Goal: Information Seeking & Learning: Check status

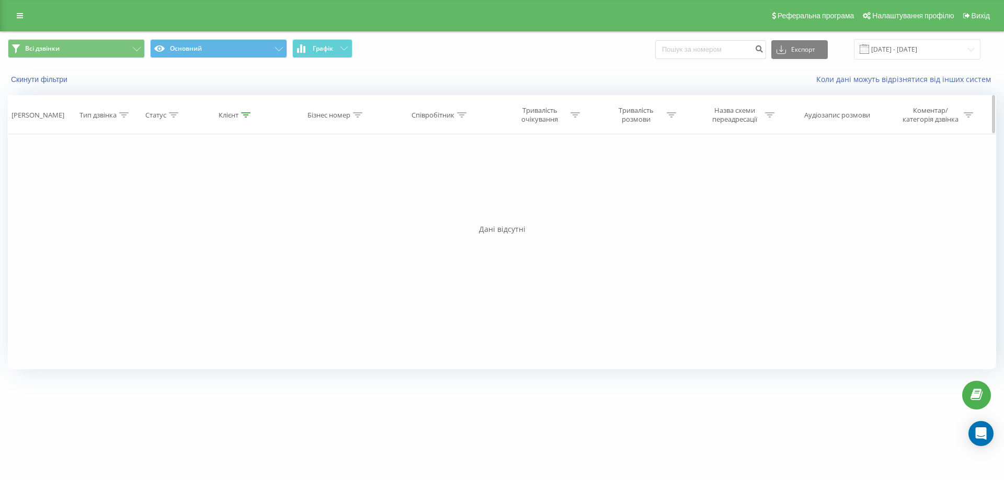
click at [247, 116] on icon at bounding box center [245, 114] width 9 height 5
click at [249, 189] on input "20451228870760" at bounding box center [236, 190] width 92 height 18
paste input "380952001086"
type input "380952001086"
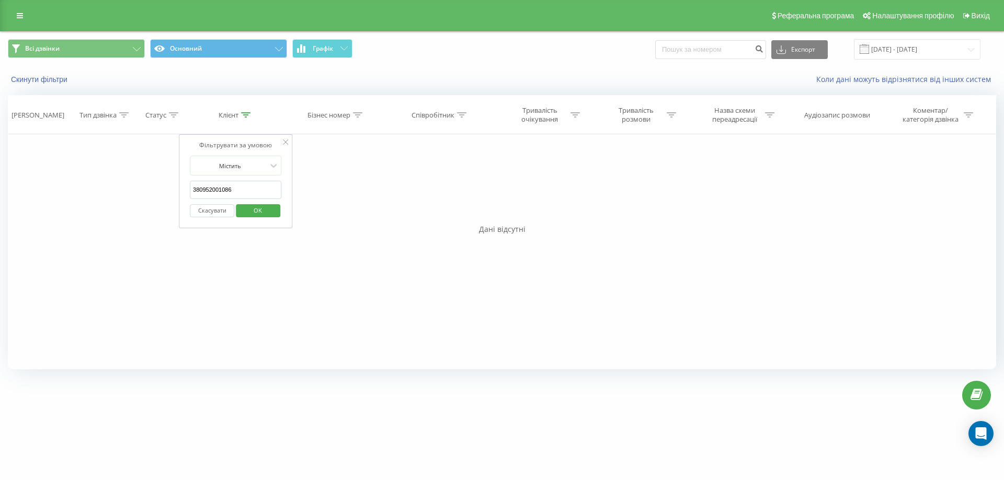
click at [254, 210] on span "OK" at bounding box center [257, 210] width 29 height 16
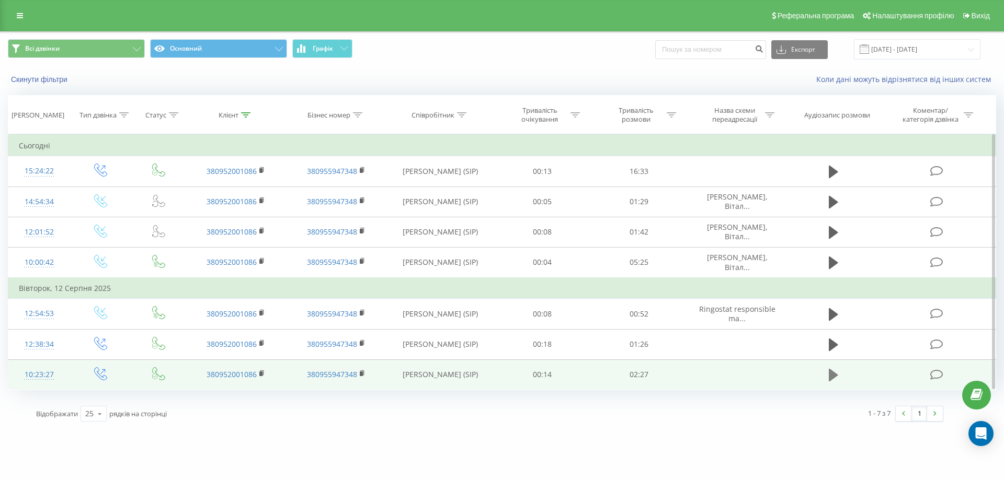
click at [839, 377] on button at bounding box center [833, 376] width 16 height 16
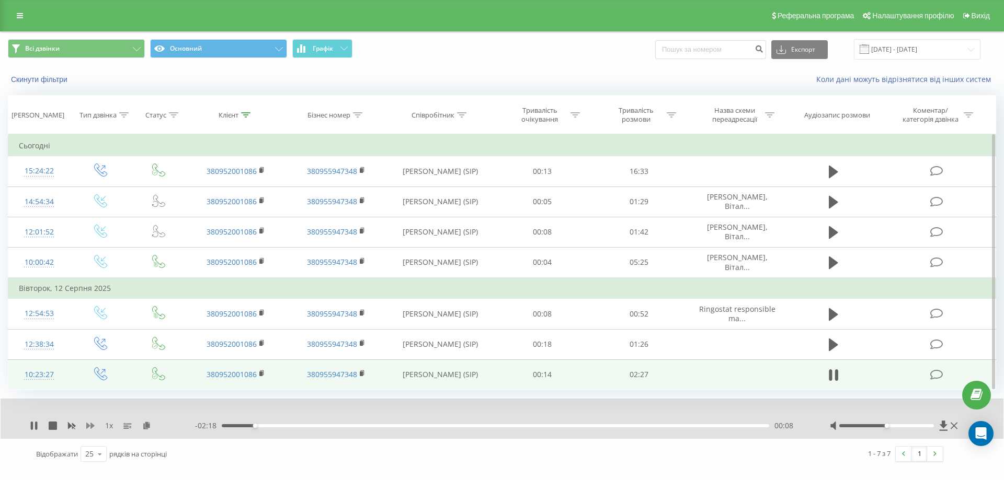
click at [91, 426] on icon at bounding box center [90, 426] width 8 height 6
drag, startPoint x: 886, startPoint y: 425, endPoint x: 974, endPoint y: 438, distance: 89.8
click at [974, 438] on body "[DOMAIN_NAME] Проекти [DOMAIN_NAME] Дашборд Центр звернень Журнал дзвінків Журн…" at bounding box center [502, 240] width 1004 height 480
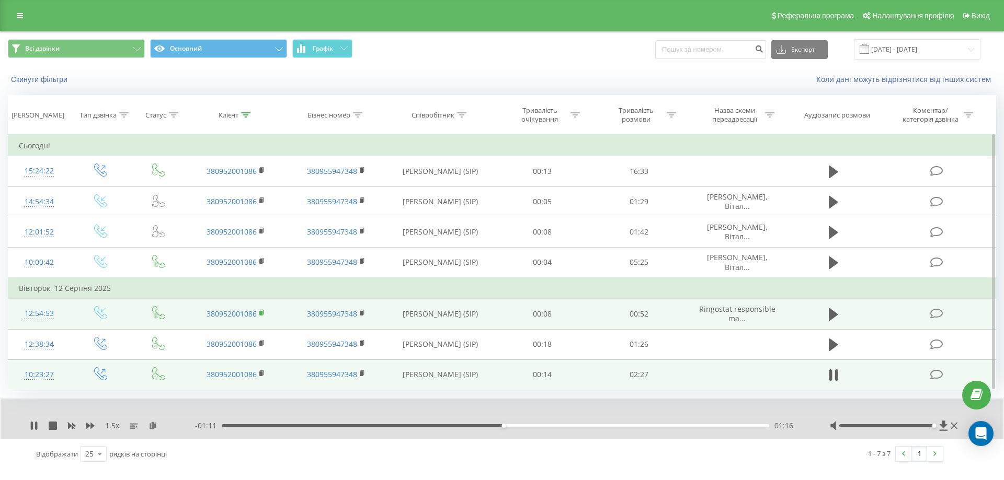
click at [262, 312] on rect at bounding box center [260, 313] width 3 height 5
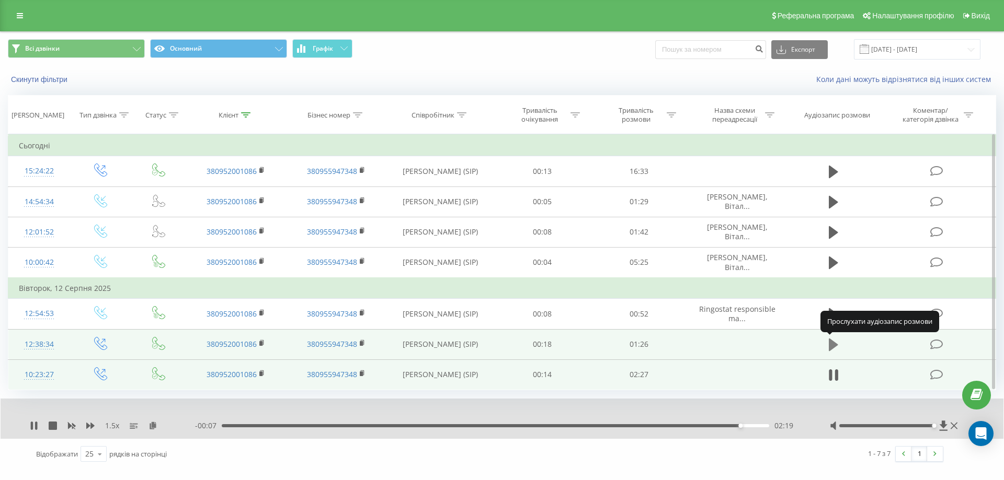
click at [836, 343] on icon at bounding box center [833, 345] width 9 height 13
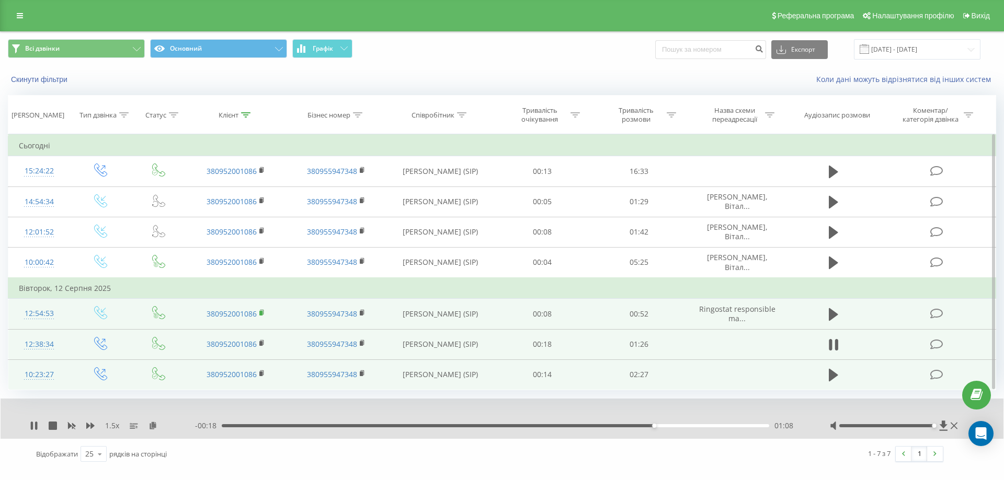
click at [263, 311] on icon at bounding box center [262, 312] width 4 height 5
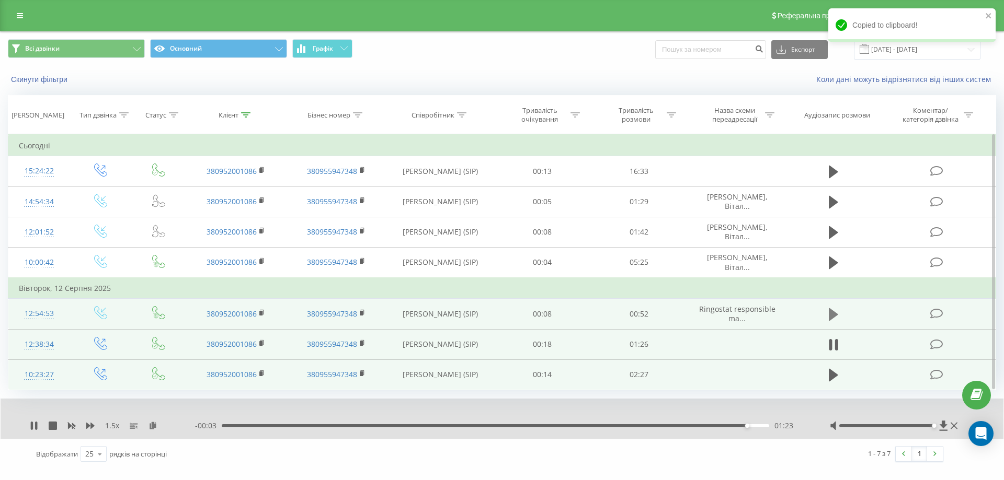
click at [833, 315] on icon at bounding box center [833, 314] width 9 height 13
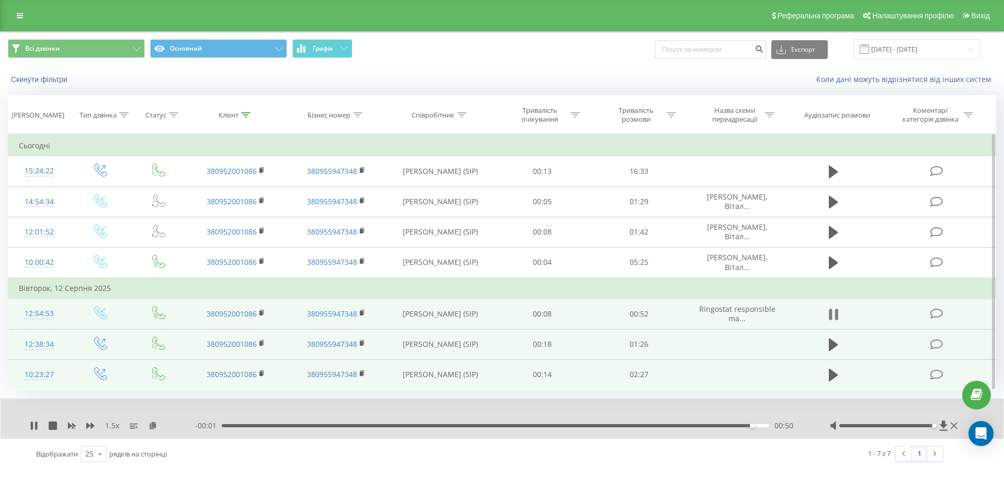
click at [836, 316] on icon at bounding box center [836, 315] width 3 height 12
